Goal: Task Accomplishment & Management: Use online tool/utility

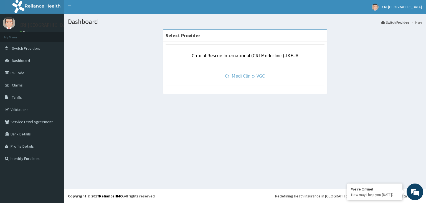
click at [244, 74] on link "Cri Medi Clinic- VGC" at bounding box center [245, 75] width 40 height 6
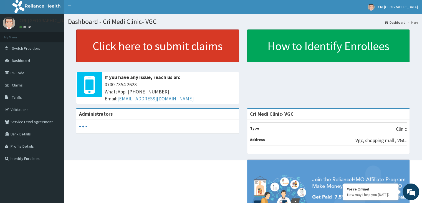
click at [120, 46] on link "Click here to submit claims" at bounding box center [157, 45] width 163 height 33
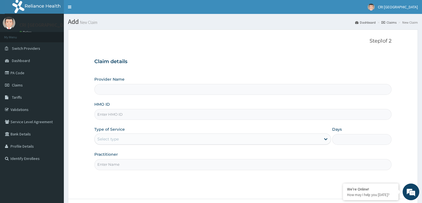
type input "Cri Medi Clinic- VGC"
click at [23, 84] on link "Claims" at bounding box center [32, 85] width 64 height 12
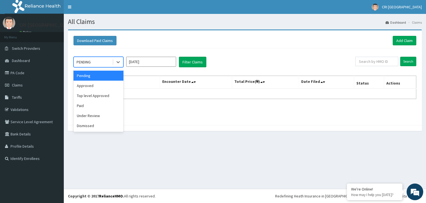
click at [99, 64] on div "PENDING" at bounding box center [93, 61] width 39 height 9
click at [100, 106] on div "Paid" at bounding box center [99, 106] width 50 height 10
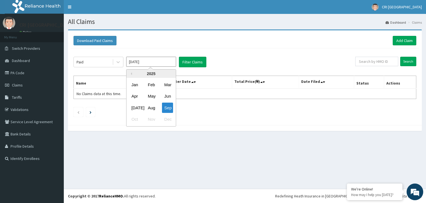
click at [158, 63] on input "Sep 2025" at bounding box center [151, 62] width 50 height 10
click at [137, 84] on div "Jan" at bounding box center [134, 84] width 11 height 10
type input "Jan 2025"
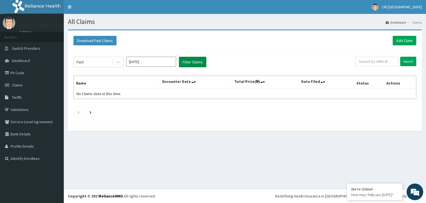
click at [192, 62] on button "Filter Claims" at bounding box center [192, 62] width 27 height 11
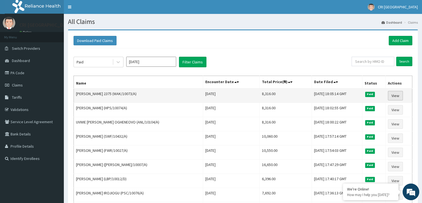
click at [397, 93] on link "View" at bounding box center [395, 95] width 15 height 9
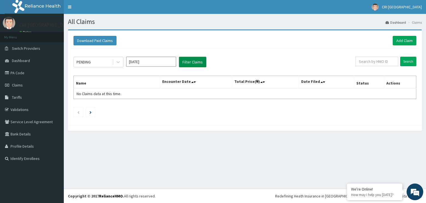
click at [192, 66] on button "Filter Claims" at bounding box center [192, 62] width 27 height 11
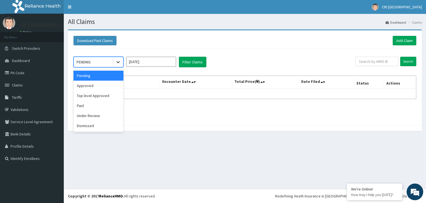
click at [118, 62] on icon at bounding box center [118, 62] width 3 height 2
click at [97, 104] on div "Paid" at bounding box center [99, 106] width 50 height 10
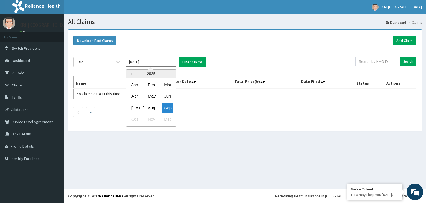
click at [159, 65] on input "[DATE]" at bounding box center [151, 62] width 50 height 10
click at [151, 107] on div "Aug" at bounding box center [151, 107] width 11 height 10
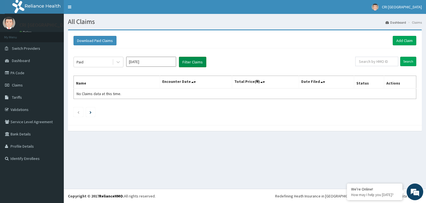
click at [192, 60] on button "Filter Claims" at bounding box center [192, 62] width 27 height 11
click at [198, 62] on button "Filter Claims" at bounding box center [192, 62] width 27 height 11
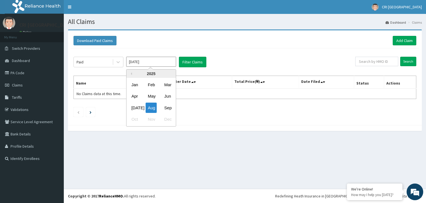
click at [132, 62] on input "Aug 2025" at bounding box center [151, 62] width 50 height 10
click at [130, 109] on div "[DATE]" at bounding box center [134, 107] width 11 height 10
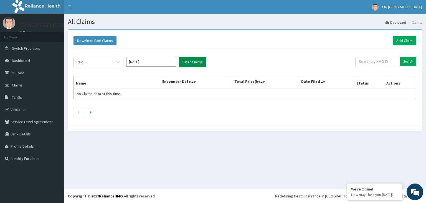
click at [194, 60] on button "Filter Claims" at bounding box center [192, 62] width 27 height 11
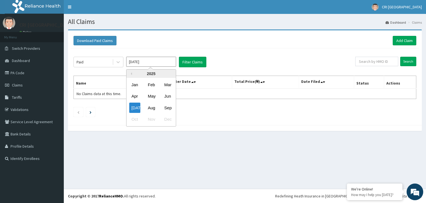
click at [164, 62] on input "Jul 2025" at bounding box center [151, 62] width 50 height 10
click at [165, 98] on div "Jun" at bounding box center [167, 96] width 11 height 10
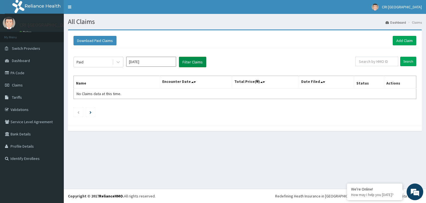
click at [191, 64] on button "Filter Claims" at bounding box center [192, 62] width 27 height 11
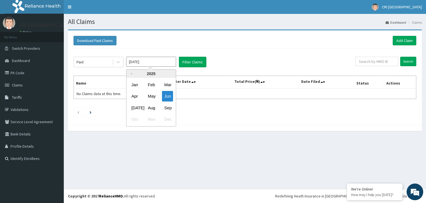
click at [144, 62] on input "Jun 2025" at bounding box center [151, 62] width 50 height 10
click at [151, 100] on div "May" at bounding box center [151, 96] width 11 height 10
type input "May 2025"
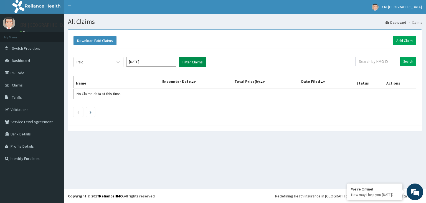
click at [194, 60] on button "Filter Claims" at bounding box center [192, 62] width 27 height 11
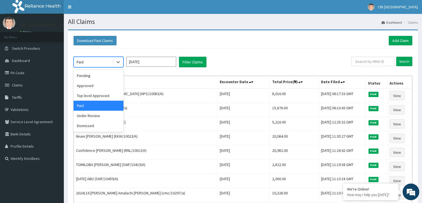
click at [97, 61] on div "Paid" at bounding box center [93, 61] width 39 height 9
click at [90, 76] on div "Pending" at bounding box center [99, 76] width 50 height 10
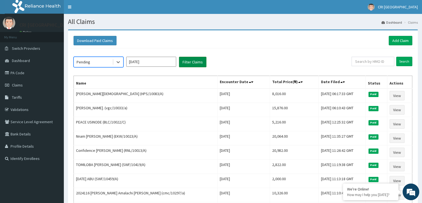
click at [191, 58] on button "Filter Claims" at bounding box center [192, 62] width 27 height 11
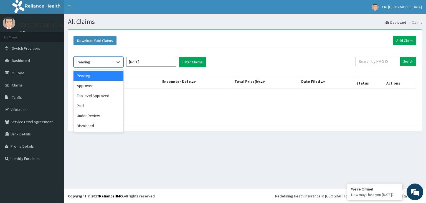
click at [108, 62] on div "Pending" at bounding box center [93, 61] width 39 height 9
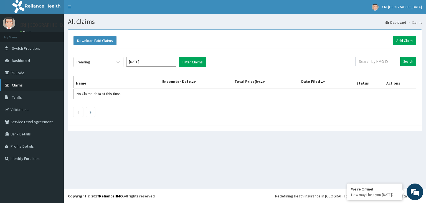
click at [28, 82] on link "Claims" at bounding box center [32, 85] width 64 height 12
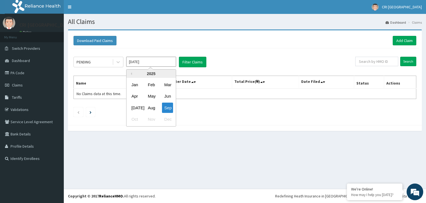
click at [153, 60] on input "[DATE]" at bounding box center [151, 62] width 50 height 10
click at [152, 96] on div "May" at bounding box center [151, 96] width 11 height 10
type input "[DATE]"
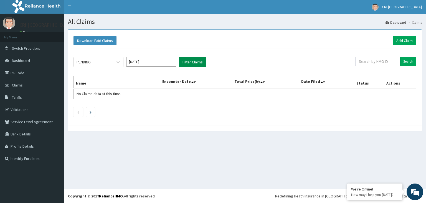
click at [189, 62] on button "Filter Claims" at bounding box center [192, 62] width 27 height 11
click at [32, 60] on link "Dashboard" at bounding box center [32, 60] width 64 height 12
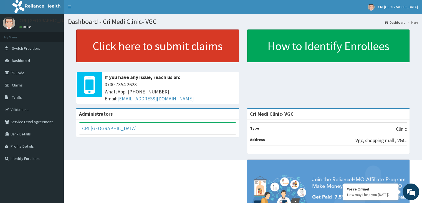
click at [117, 42] on link "Click here to submit claims" at bounding box center [157, 45] width 163 height 33
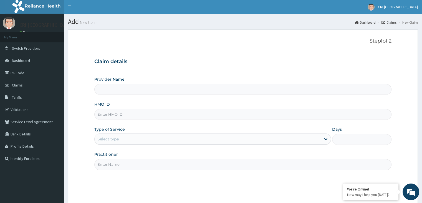
type input "Cri Medi Clinic- VGC"
click at [29, 86] on link "Claims" at bounding box center [32, 85] width 64 height 12
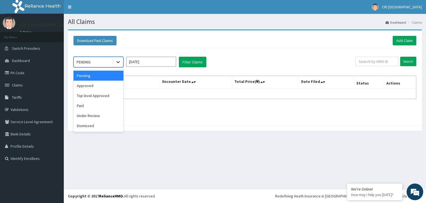
click at [118, 63] on icon at bounding box center [118, 62] width 6 height 6
click at [100, 118] on div "Under Review" at bounding box center [99, 115] width 50 height 10
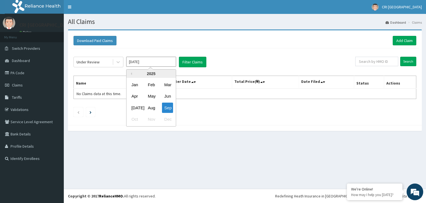
click at [154, 61] on input "Sep 2025" at bounding box center [151, 62] width 50 height 10
click at [135, 100] on div "Apr" at bounding box center [134, 96] width 11 height 10
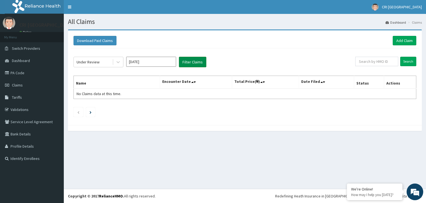
click at [189, 62] on button "Filter Claims" at bounding box center [192, 62] width 27 height 11
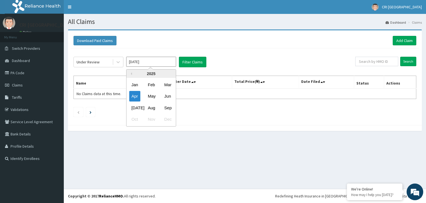
click at [150, 62] on input "Apr 2025" at bounding box center [151, 62] width 50 height 10
click at [152, 94] on div "May" at bounding box center [151, 96] width 11 height 10
type input "May 2025"
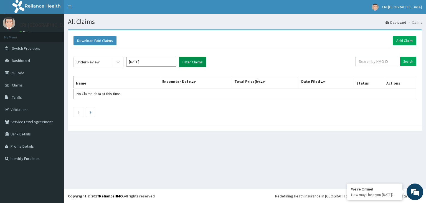
click at [194, 61] on button "Filter Claims" at bounding box center [192, 62] width 27 height 11
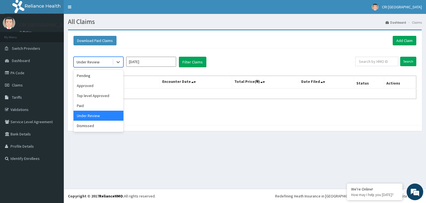
click at [106, 62] on div "Under Review" at bounding box center [93, 61] width 39 height 9
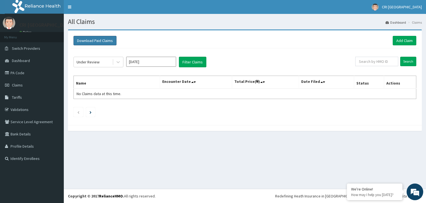
click at [101, 43] on button "Download Paid Claims" at bounding box center [95, 40] width 43 height 9
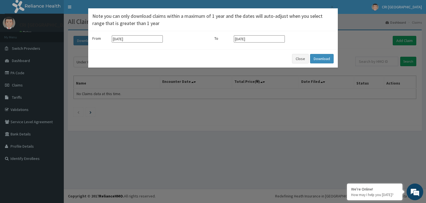
click at [327, 93] on div "× Note you can only download claims within a maximum of 1 year and the dates wi…" at bounding box center [213, 101] width 426 height 203
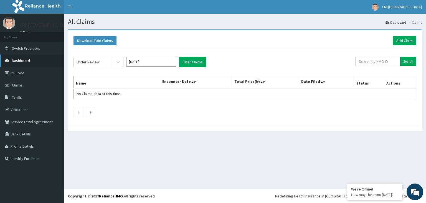
click at [22, 62] on span "Dashboard" at bounding box center [21, 60] width 18 height 5
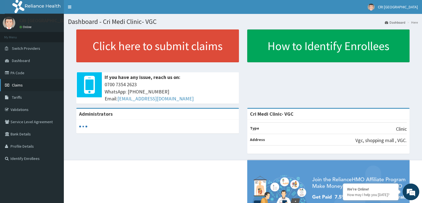
click at [22, 85] on span "Claims" at bounding box center [17, 84] width 11 height 5
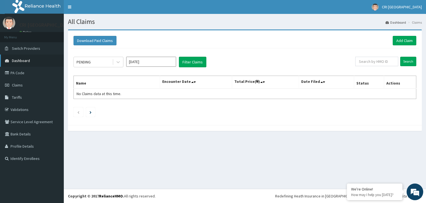
click at [28, 60] on span "Dashboard" at bounding box center [21, 60] width 18 height 5
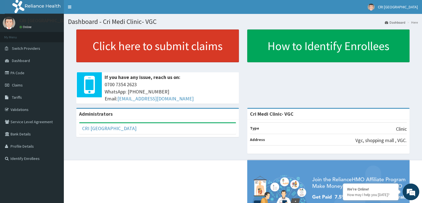
click at [100, 49] on link "Click here to submit claims" at bounding box center [157, 45] width 163 height 33
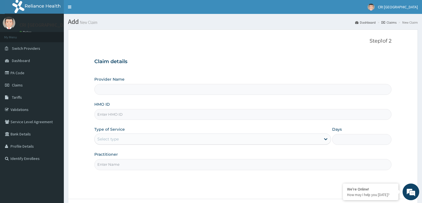
type input "Cri Medi Clinic- VGC"
click at [392, 22] on link "Claims" at bounding box center [389, 22] width 15 height 5
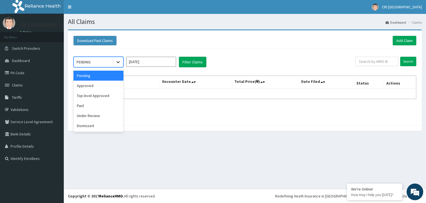
click at [118, 64] on icon at bounding box center [118, 62] width 6 height 6
click at [101, 127] on div "Dismissed" at bounding box center [99, 125] width 50 height 10
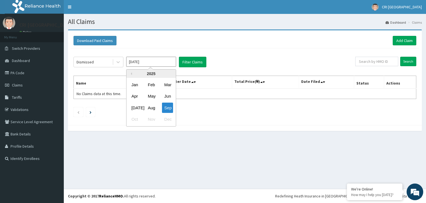
click at [165, 64] on input "[DATE]" at bounding box center [151, 62] width 50 height 10
click at [132, 83] on div "Jan" at bounding box center [134, 84] width 11 height 10
type input "[DATE]"
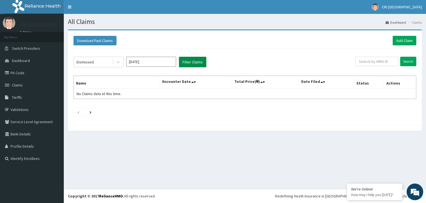
click at [201, 58] on button "Filter Claims" at bounding box center [192, 62] width 27 height 11
click at [27, 85] on link "Claims" at bounding box center [32, 85] width 64 height 12
click at [408, 39] on link "Add Claim" at bounding box center [405, 40] width 24 height 9
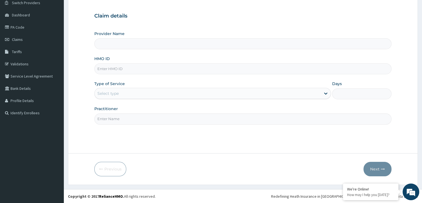
type input "Cri Medi Clinic- VGC"
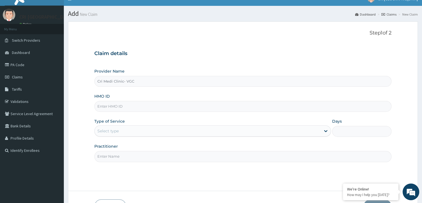
scroll to position [7, 0]
